Goal: Task Accomplishment & Management: Use online tool/utility

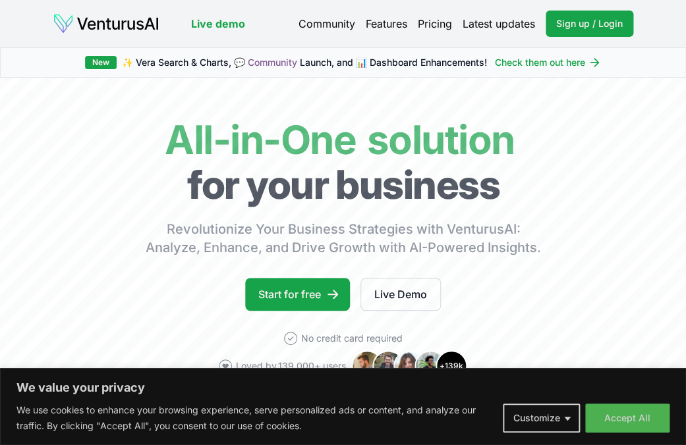
click at [82, 359] on body "We value your privacy We use cookies to enhance your browsing experience, serve…" at bounding box center [343, 222] width 686 height 445
click at [632, 416] on button "Accept All" at bounding box center [627, 418] width 84 height 29
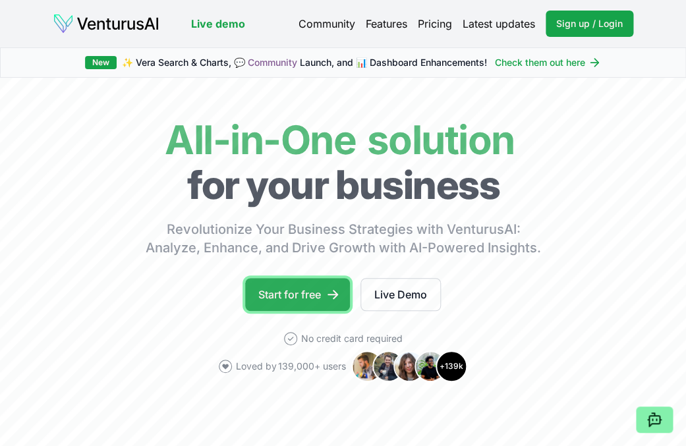
click at [316, 295] on link "Start for free" at bounding box center [297, 294] width 105 height 33
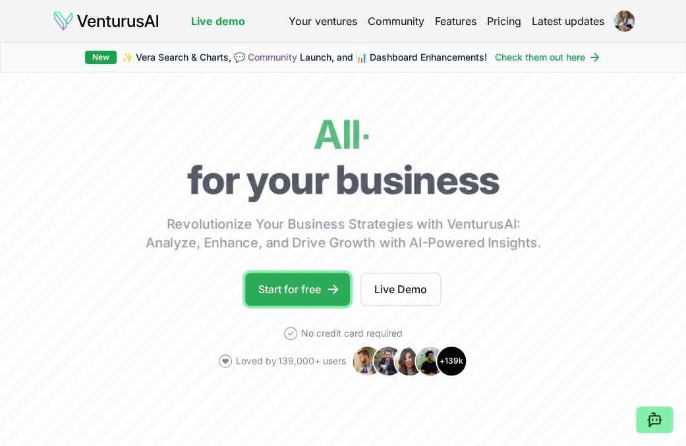
click at [312, 290] on link "Start for free" at bounding box center [297, 289] width 105 height 33
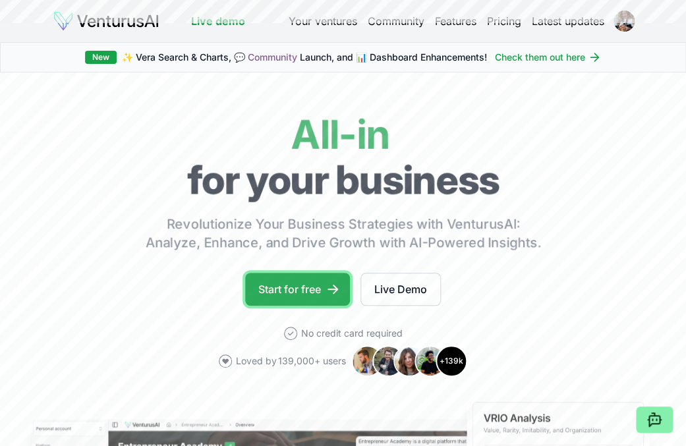
scroll to position [1, 0]
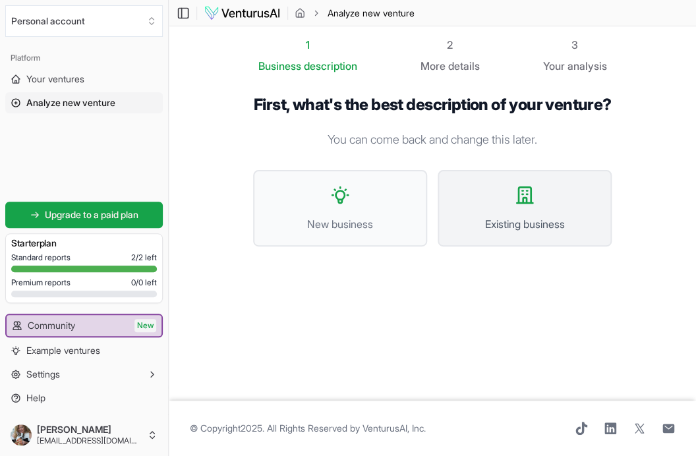
click at [540, 218] on button "Existing business" at bounding box center [525, 208] width 174 height 76
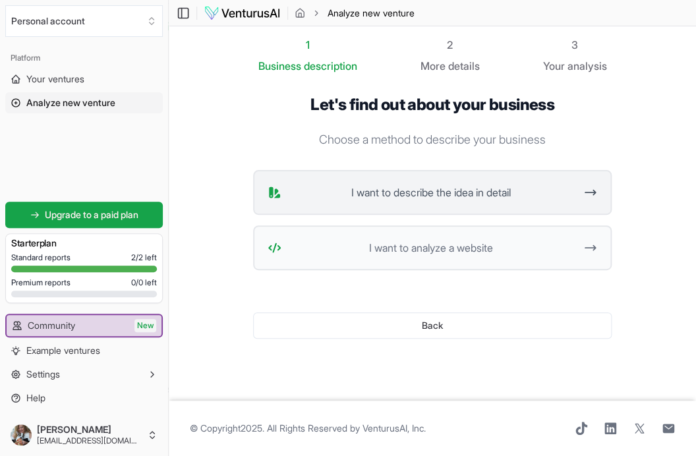
click at [333, 190] on span "I want to describe the idea in detail" at bounding box center [431, 193] width 289 height 16
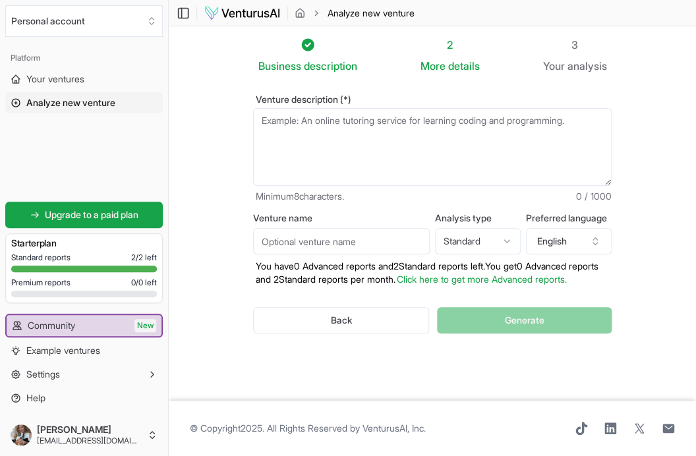
click at [264, 120] on textarea "Venture description (*)" at bounding box center [432, 147] width 359 height 78
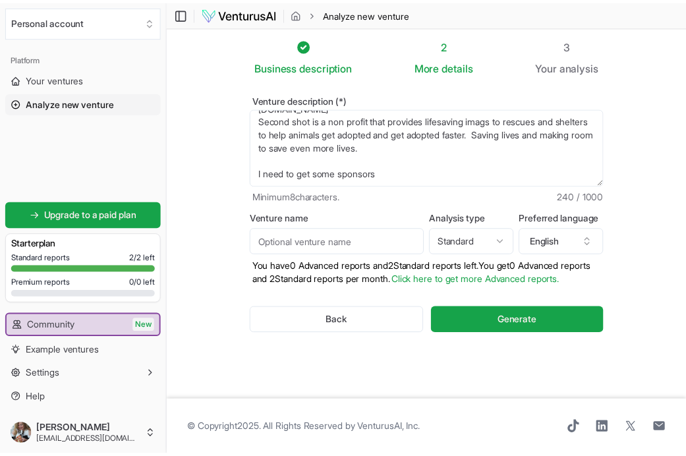
scroll to position [26, 0]
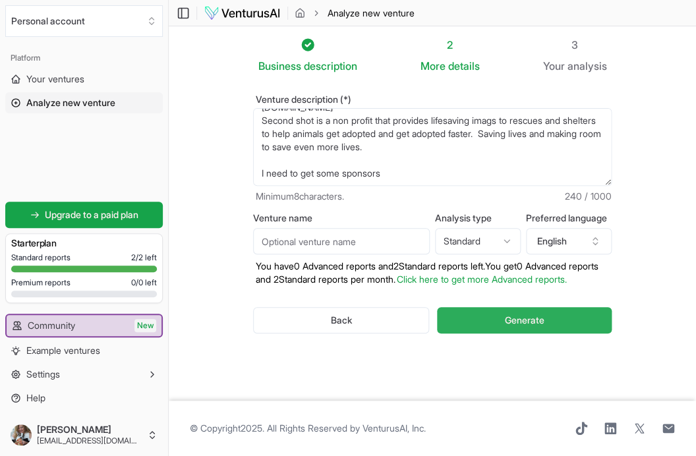
type textarea "[DOMAIN_NAME] Second shot is a non profit that provides lifesaving imags to res…"
click at [458, 331] on button "Generate" at bounding box center [524, 320] width 175 height 26
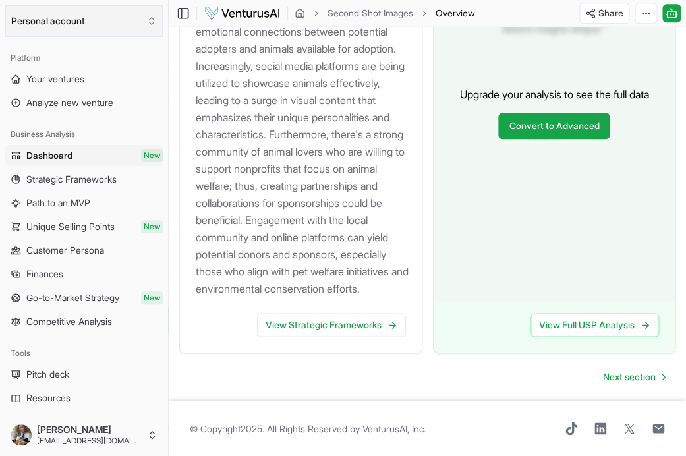
scroll to position [1719, 0]
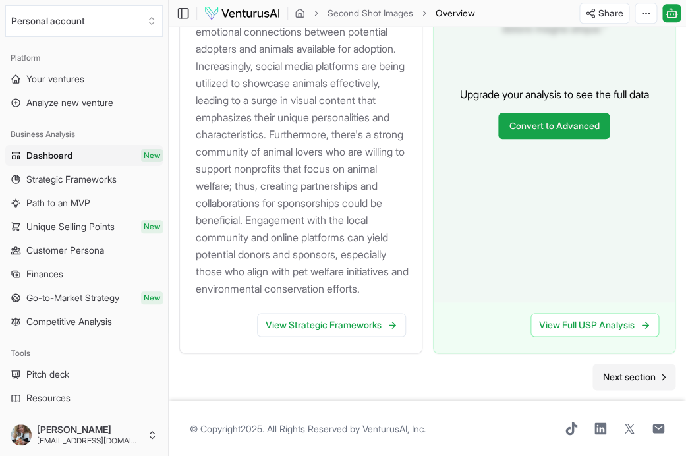
click at [621, 378] on span "Next section" at bounding box center [629, 376] width 53 height 13
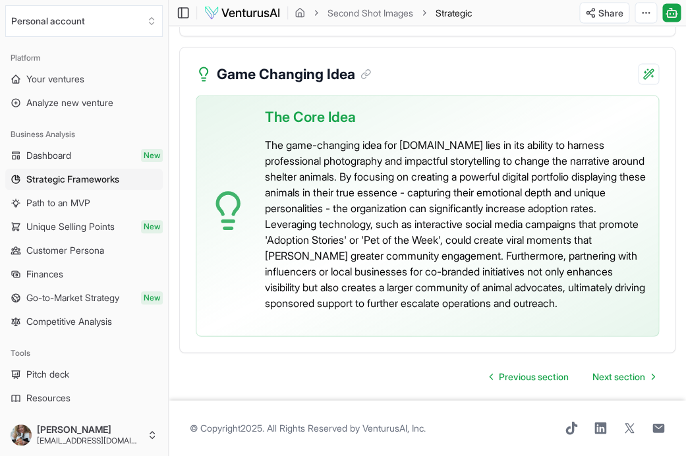
scroll to position [3553, 0]
click at [605, 382] on span "Next section" at bounding box center [618, 376] width 53 height 13
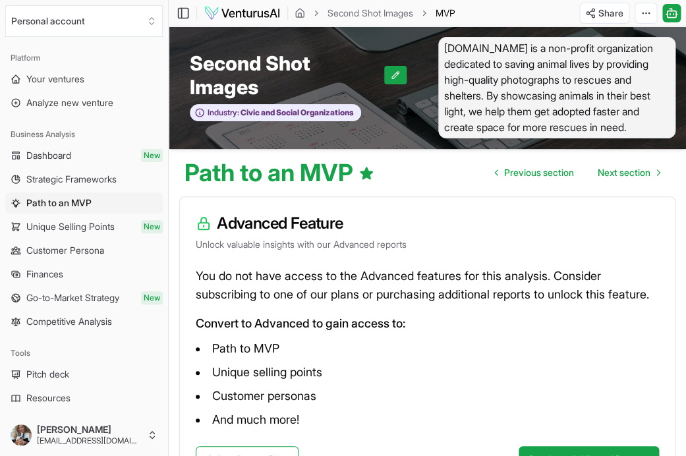
click at [81, 227] on span "Unique Selling Points" at bounding box center [70, 226] width 88 height 13
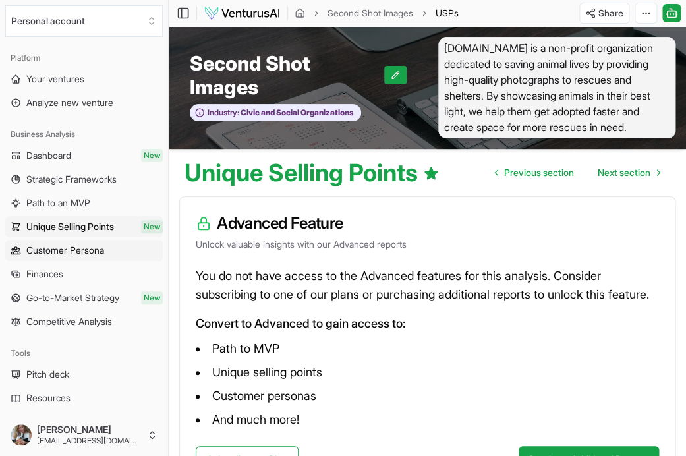
click at [74, 250] on span "Customer Persona" at bounding box center [65, 250] width 78 height 13
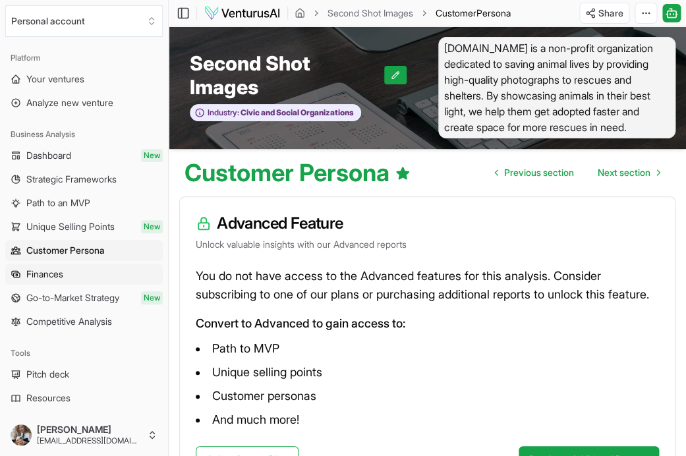
click at [59, 275] on span "Finances" at bounding box center [44, 274] width 37 height 13
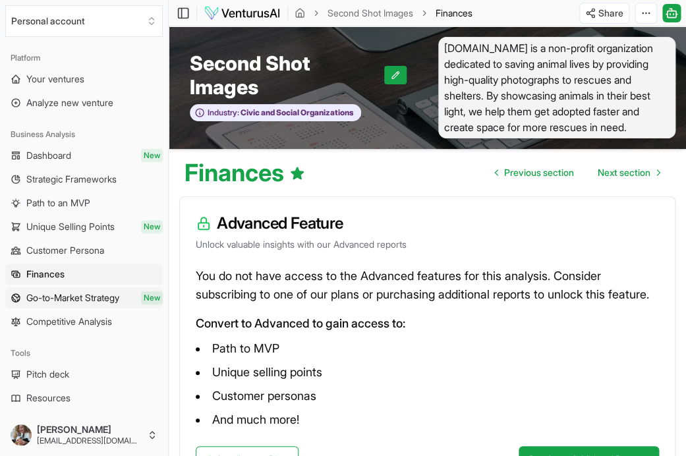
click at [57, 301] on span "Go-to-Market Strategy" at bounding box center [72, 297] width 93 height 13
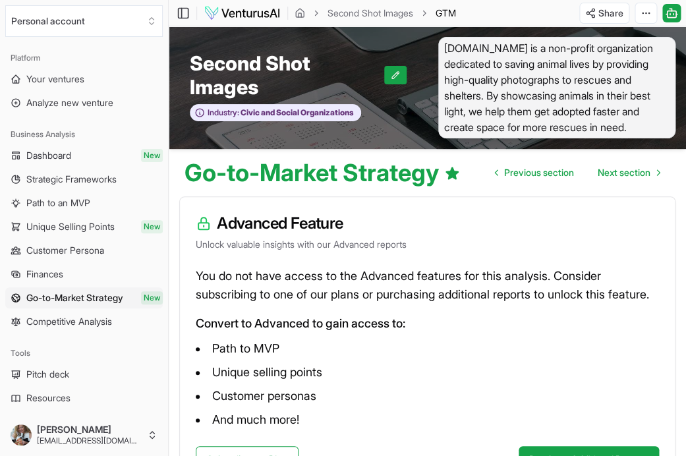
click at [60, 324] on span "Competitive Analysis" at bounding box center [69, 321] width 86 height 13
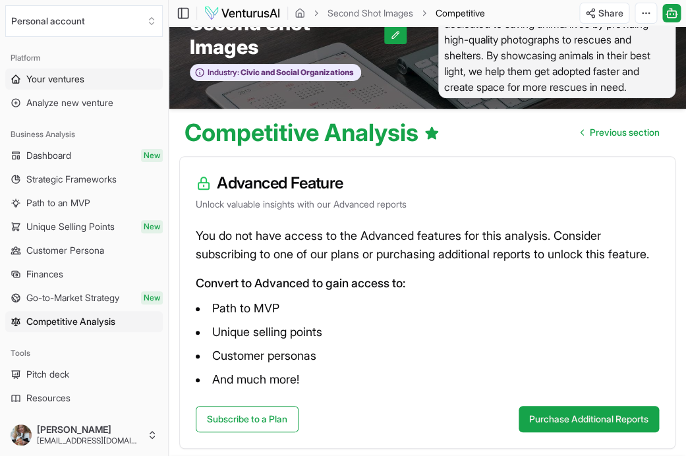
click at [66, 78] on span "Your ventures" at bounding box center [55, 78] width 58 height 13
